Goal: Transaction & Acquisition: Purchase product/service

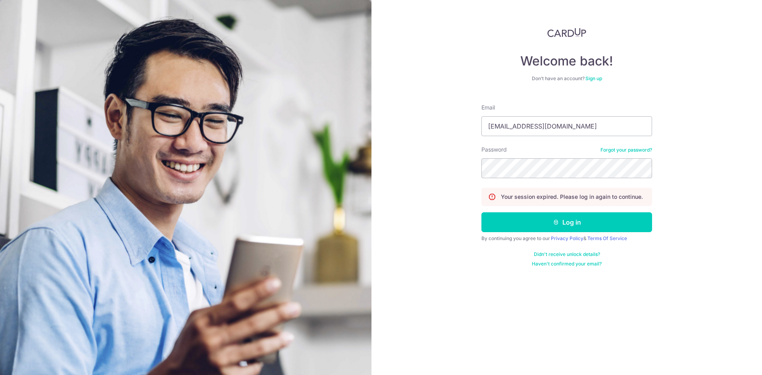
click at [481, 212] on button "Log in" at bounding box center [566, 222] width 171 height 20
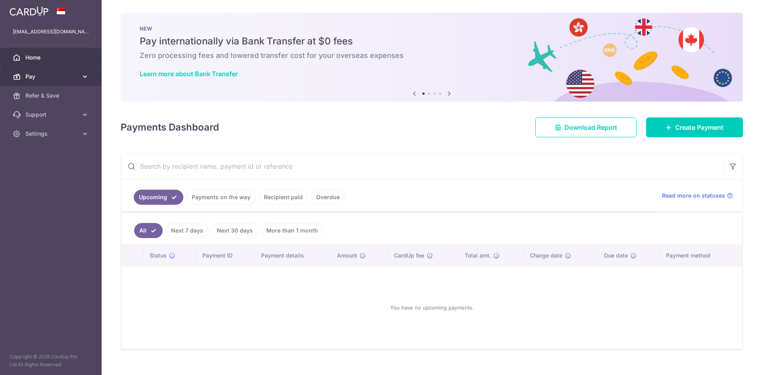
click at [47, 79] on span "Pay" at bounding box center [51, 77] width 52 height 8
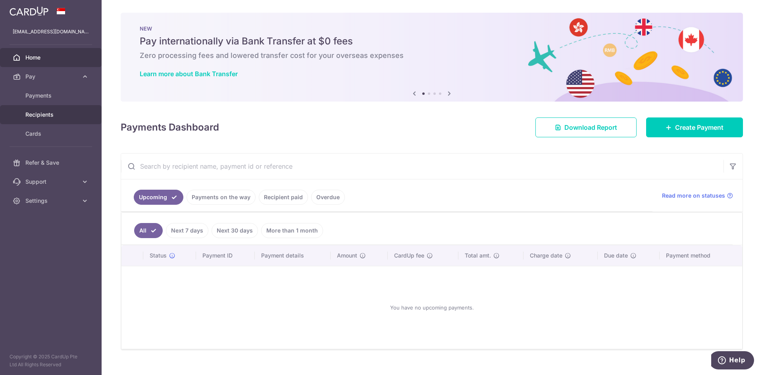
click at [54, 112] on span "Recipients" at bounding box center [51, 115] width 52 height 8
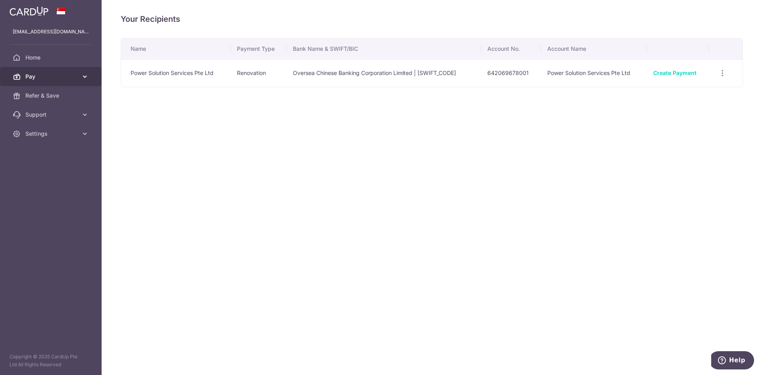
click at [50, 75] on span "Pay" at bounding box center [51, 77] width 52 height 8
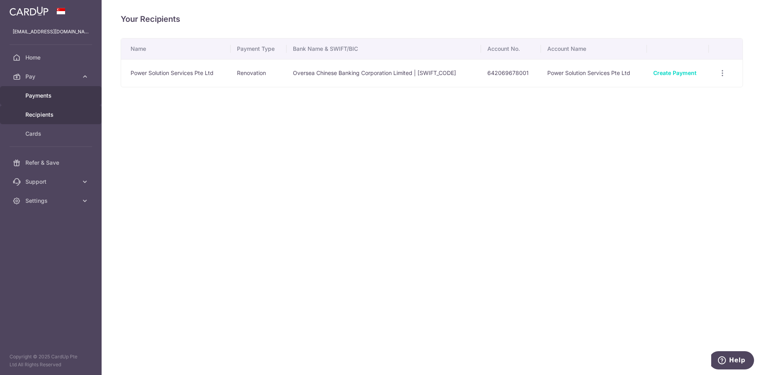
click at [40, 98] on span "Payments" at bounding box center [51, 96] width 52 height 8
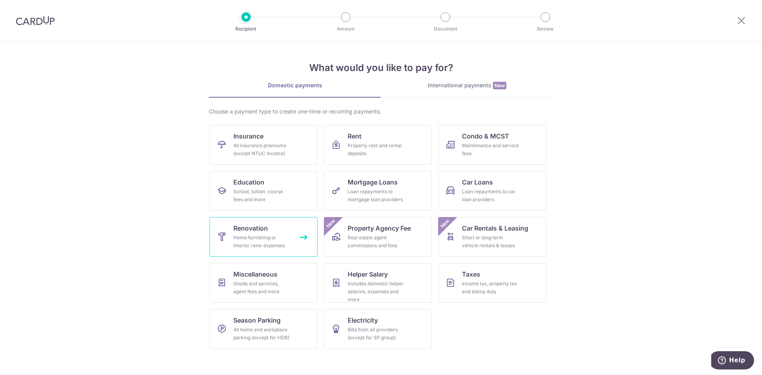
click at [275, 228] on link "Renovation Home furnishing or interior reno-expenses" at bounding box center [263, 237] width 108 height 40
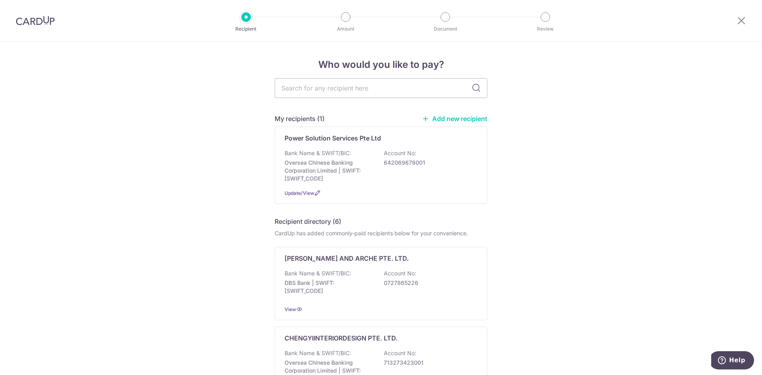
click at [439, 115] on link "Add new recipient" at bounding box center [454, 119] width 65 height 8
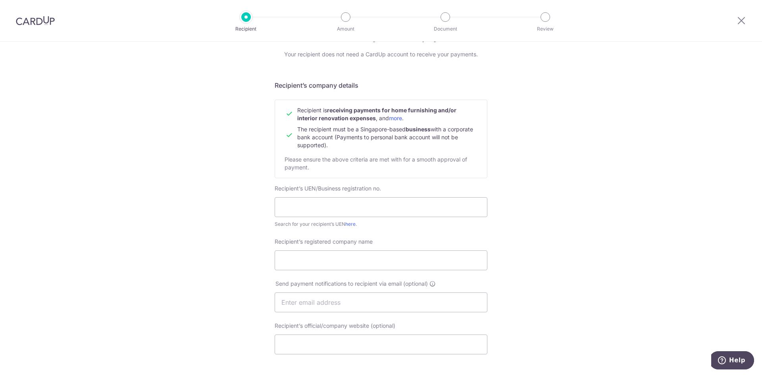
scroll to position [40, 0]
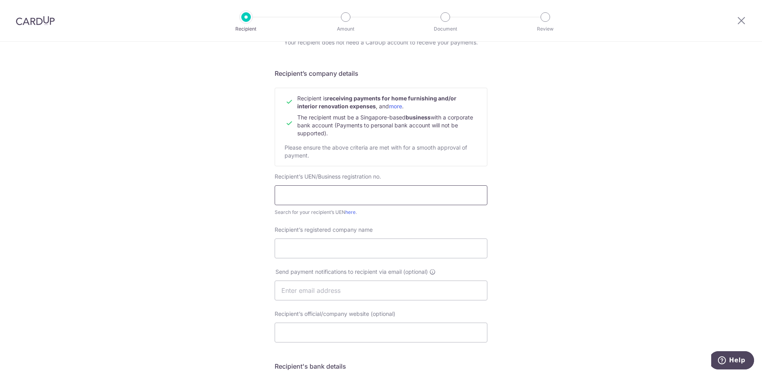
click at [312, 198] on input "text" at bounding box center [381, 195] width 213 height 20
type input "202403543H"
click at [334, 196] on input "202403543H" at bounding box center [381, 195] width 213 height 20
click at [330, 246] on input "Recipient’s registered company name" at bounding box center [381, 248] width 213 height 20
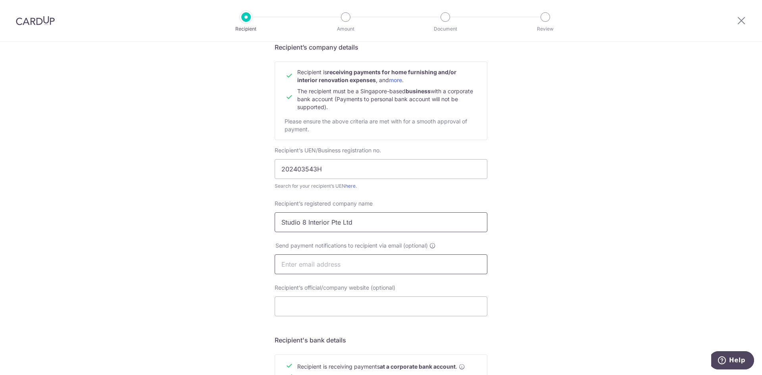
scroll to position [79, 0]
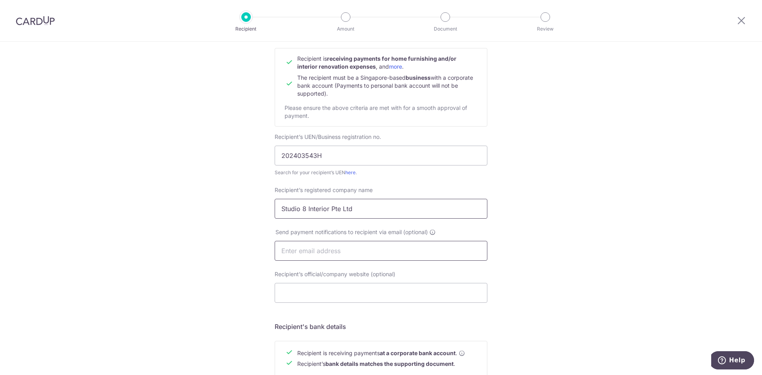
type input "Studio 8 Interior Pte Ltd"
click at [336, 257] on input "text" at bounding box center [381, 251] width 213 height 20
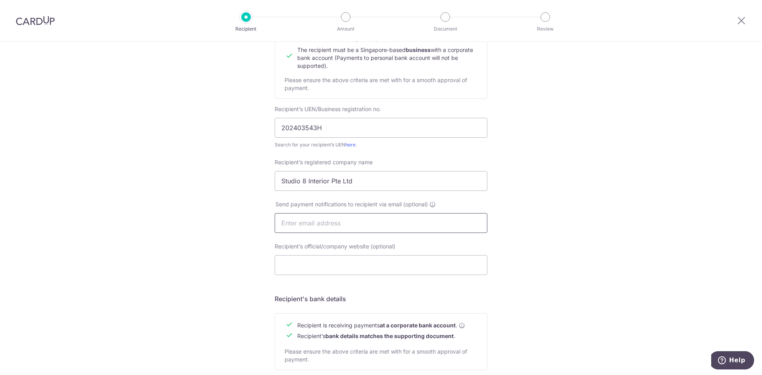
scroll to position [119, 0]
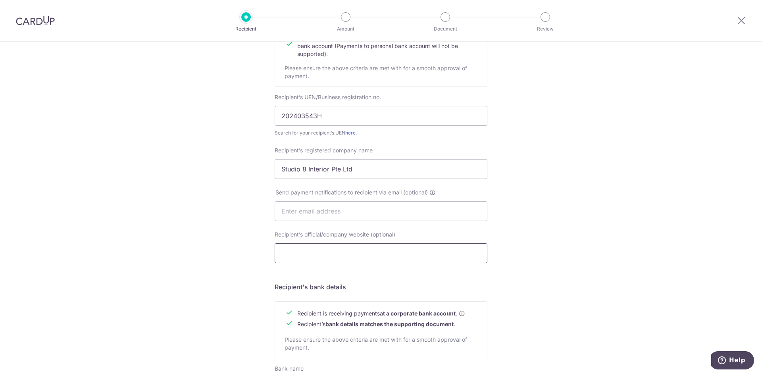
click at [361, 248] on input "Recipient’s official/company website (optional)" at bounding box center [381, 253] width 213 height 20
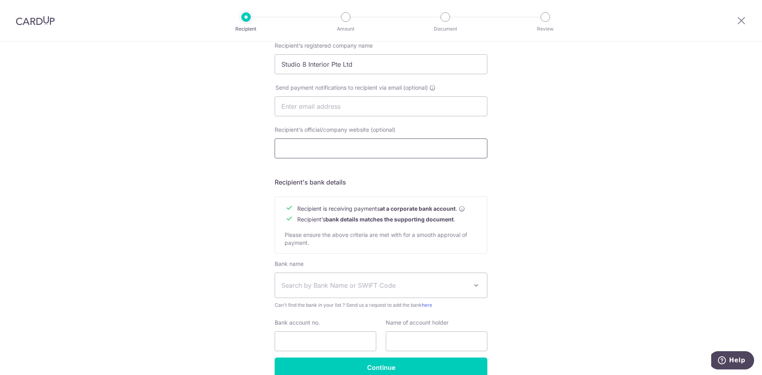
scroll to position [238, 0]
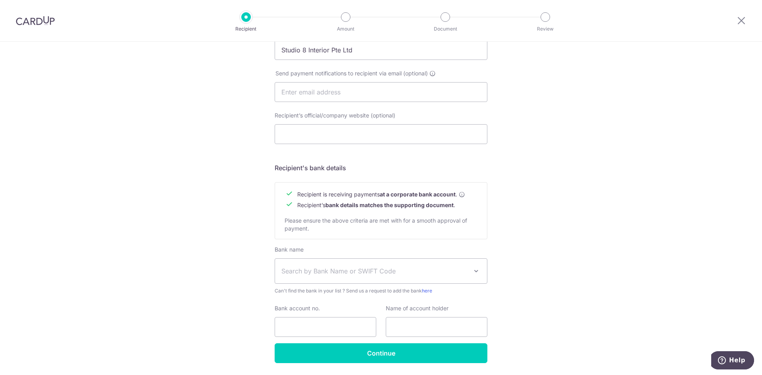
click at [398, 272] on span "Search by Bank Name or SWIFT Code" at bounding box center [374, 271] width 186 height 10
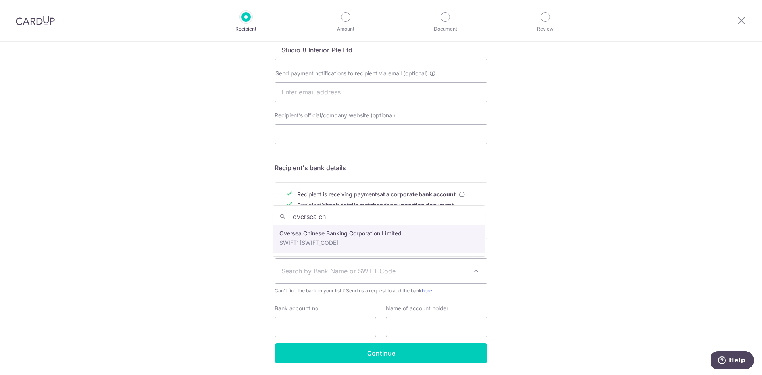
type input "oversea ch"
select select "12"
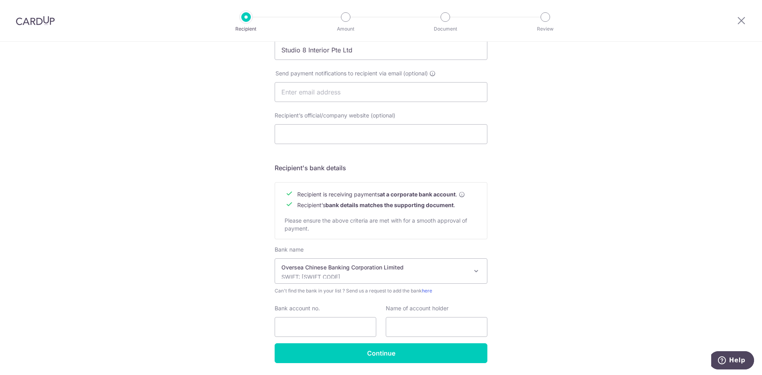
scroll to position [263, 0]
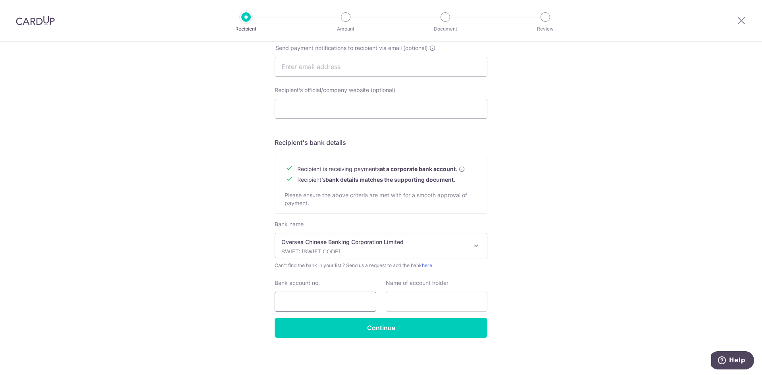
click at [336, 298] on input "Bank account no." at bounding box center [326, 302] width 102 height 20
type input "596218354001"
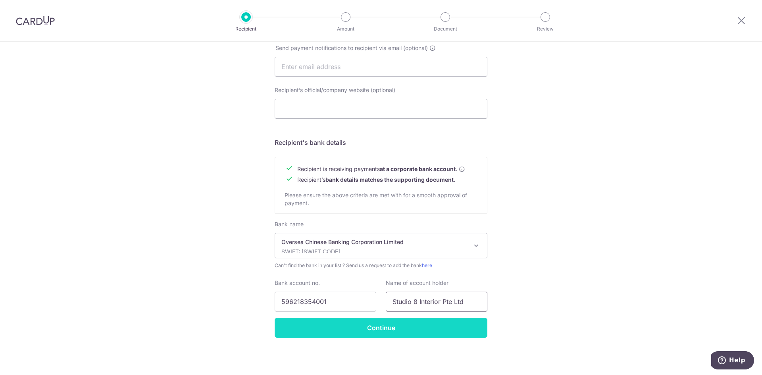
type input "Studio 8 Interior Pte Ltd"
click at [412, 334] on input "Continue" at bounding box center [381, 328] width 213 height 20
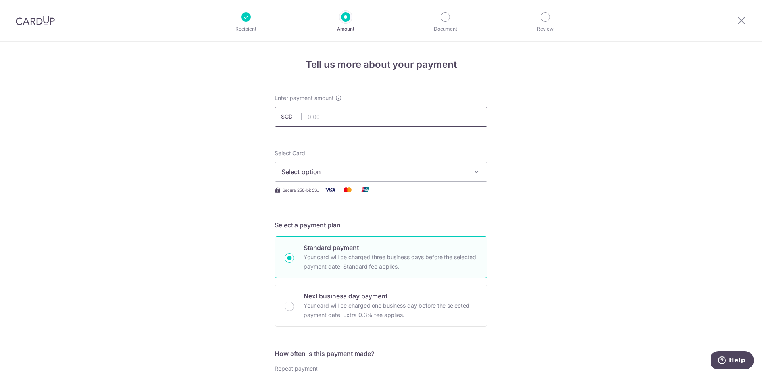
click at [352, 116] on input "text" at bounding box center [381, 117] width 213 height 20
type input "35,900.00"
click at [365, 169] on span "Select option" at bounding box center [373, 172] width 185 height 10
click at [337, 222] on link "**** 8821" at bounding box center [381, 228] width 212 height 19
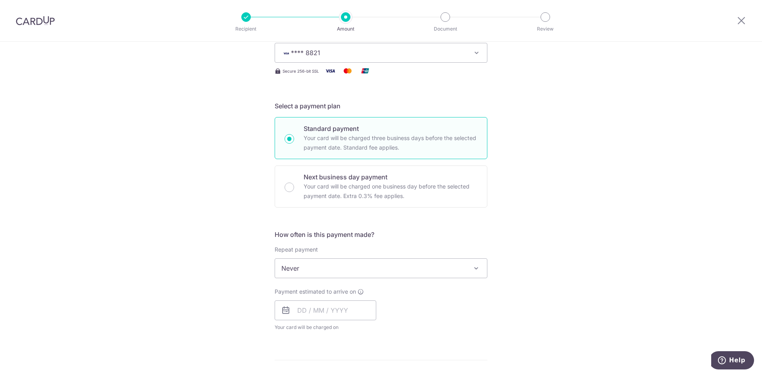
scroll to position [159, 0]
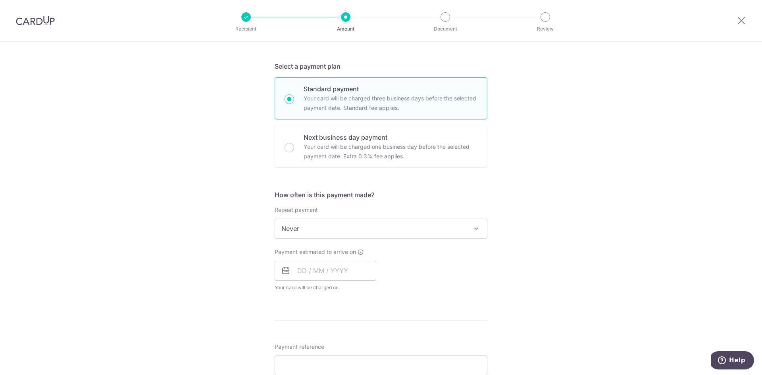
click at [410, 230] on span "Never" at bounding box center [381, 228] width 212 height 19
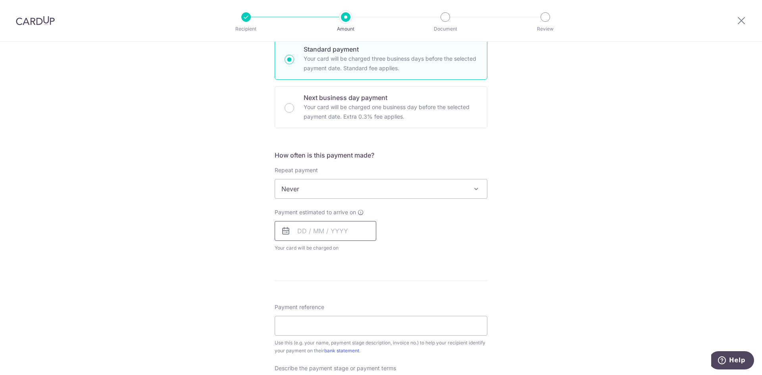
click at [312, 232] on input "text" at bounding box center [326, 231] width 102 height 20
click at [319, 318] on link "14" at bounding box center [322, 319] width 13 height 13
type input "[DATE]"
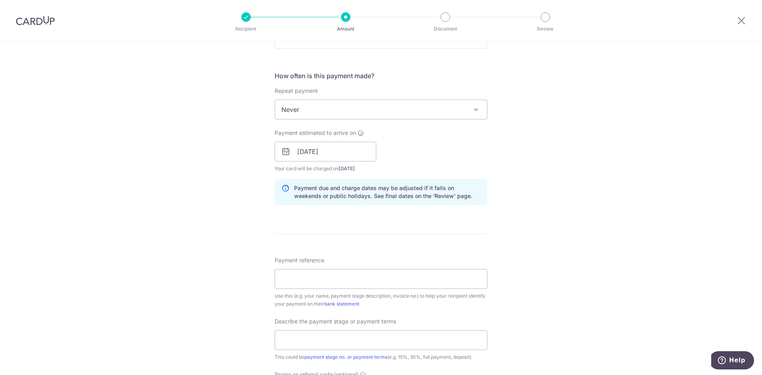
scroll to position [317, 0]
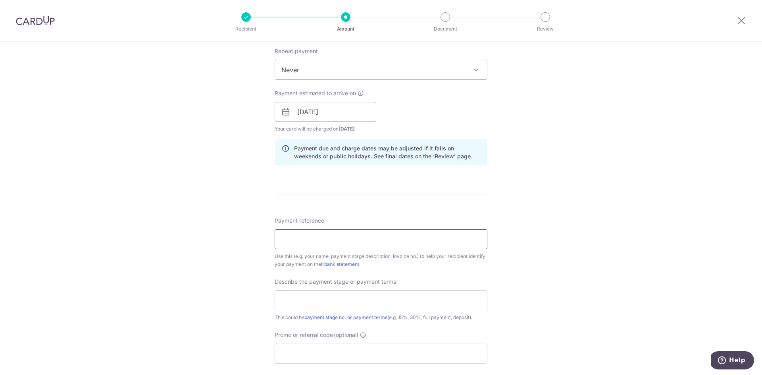
click at [323, 243] on input "Payment reference" at bounding box center [381, 239] width 213 height 20
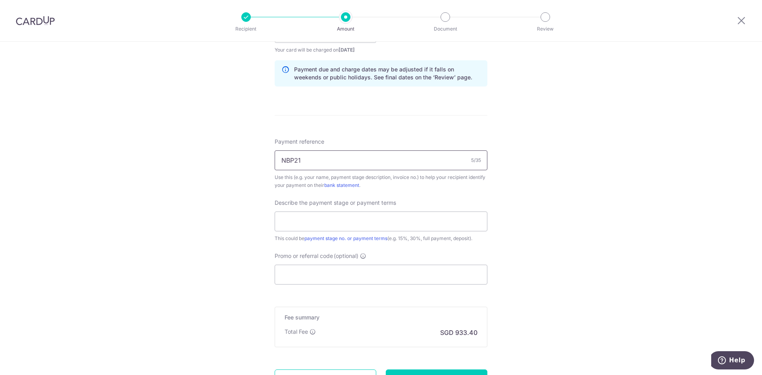
scroll to position [397, 0]
type input "NBP21"
click at [346, 221] on input "text" at bounding box center [381, 221] width 213 height 20
type input "Full Payment"
click at [373, 275] on input "Promo or referral code (optional)" at bounding box center [381, 274] width 213 height 20
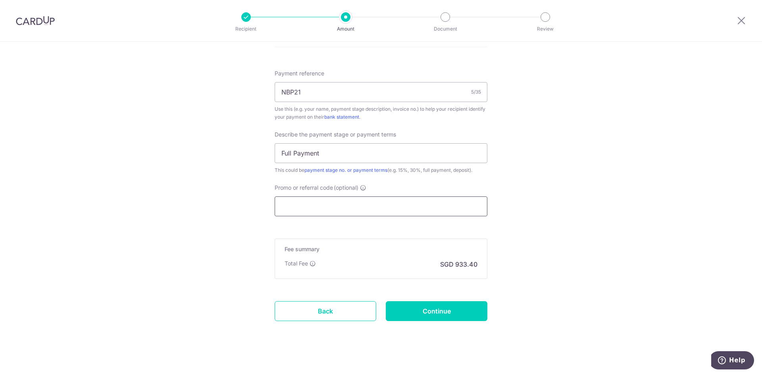
scroll to position [470, 0]
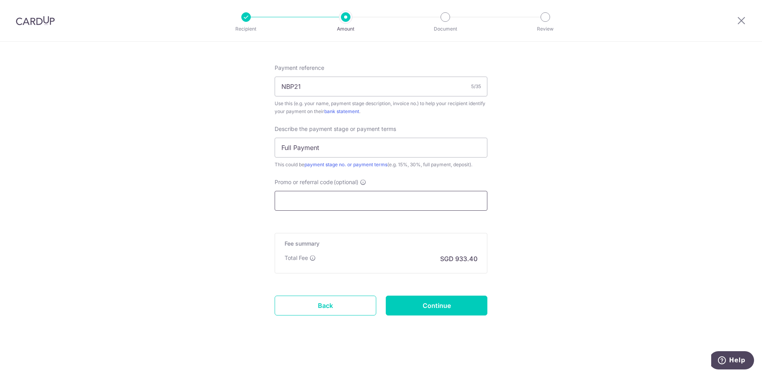
click at [315, 197] on input "Promo or referral code (optional)" at bounding box center [381, 201] width 213 height 20
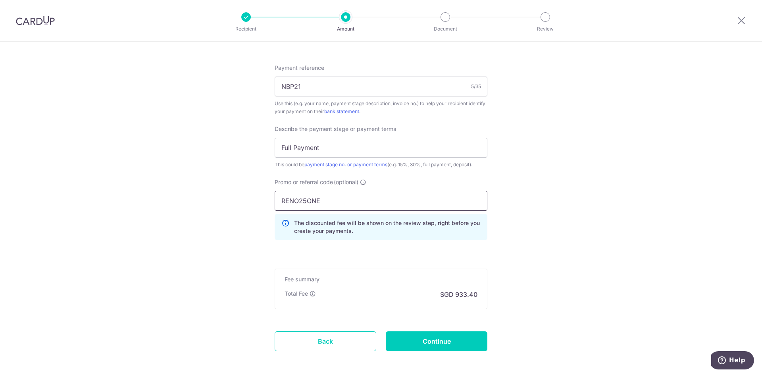
type input "RENO25ONE"
click at [419, 242] on div "Promo or referral code (optional) RENO25ONE The discounted fee will be shown on…" at bounding box center [381, 212] width 222 height 68
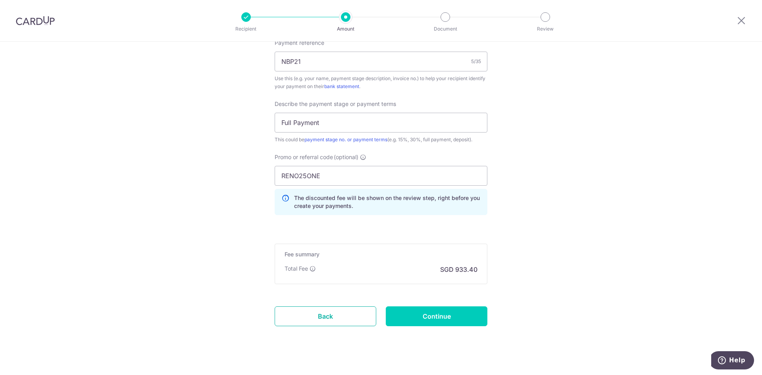
scroll to position [506, 0]
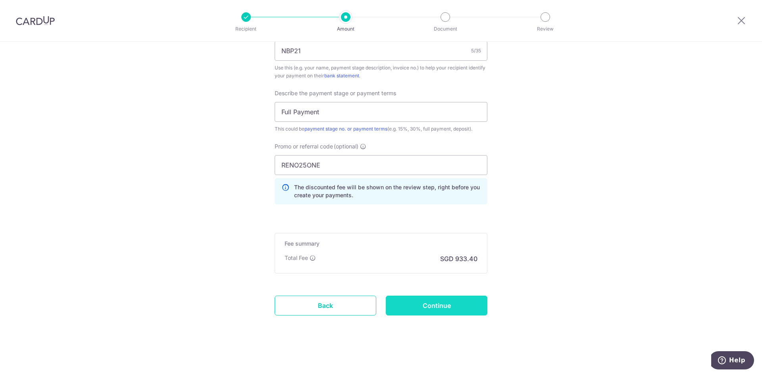
click at [436, 307] on input "Continue" at bounding box center [437, 306] width 102 height 20
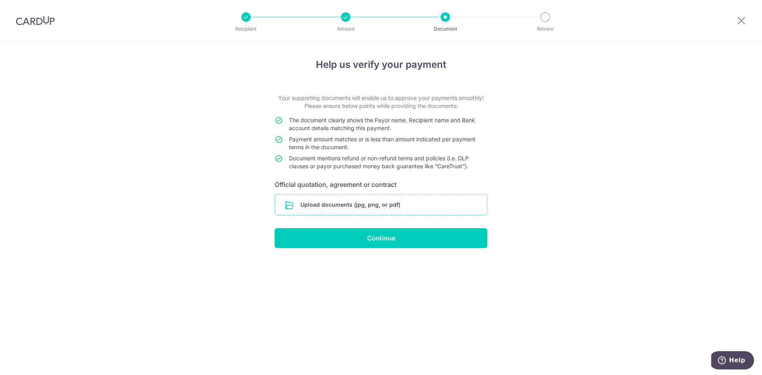
click at [372, 202] on input "file" at bounding box center [381, 204] width 212 height 21
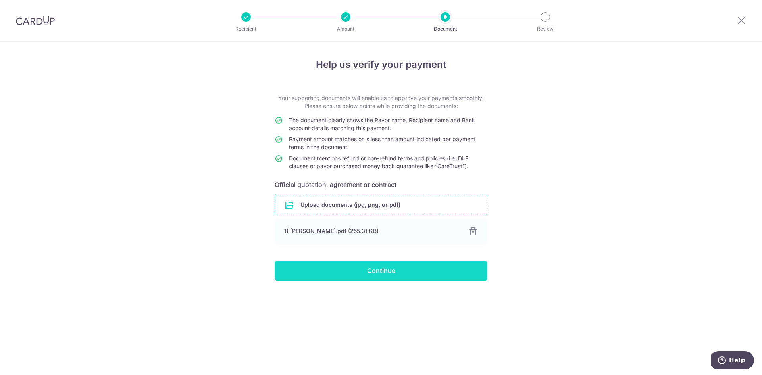
click at [353, 274] on input "Continue" at bounding box center [381, 271] width 213 height 20
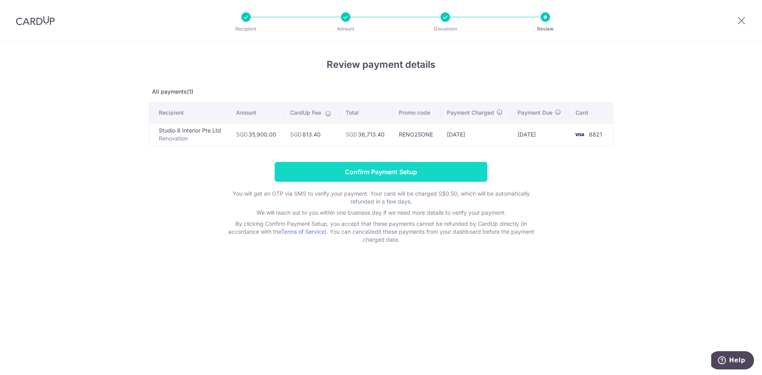
click at [375, 169] on input "Confirm Payment Setup" at bounding box center [381, 172] width 213 height 20
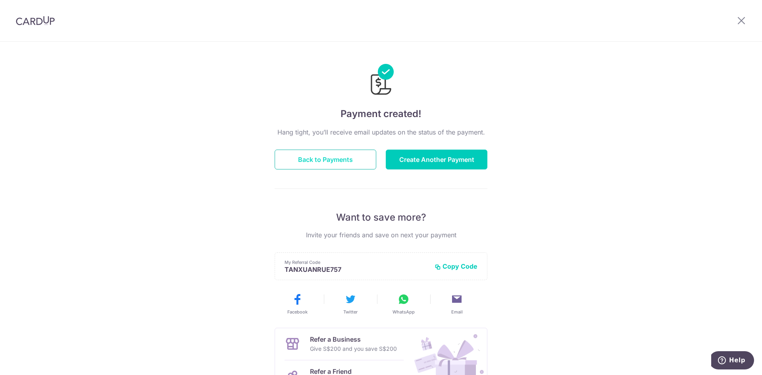
click at [354, 156] on button "Back to Payments" at bounding box center [326, 160] width 102 height 20
